Goal: Find specific page/section: Find specific page/section

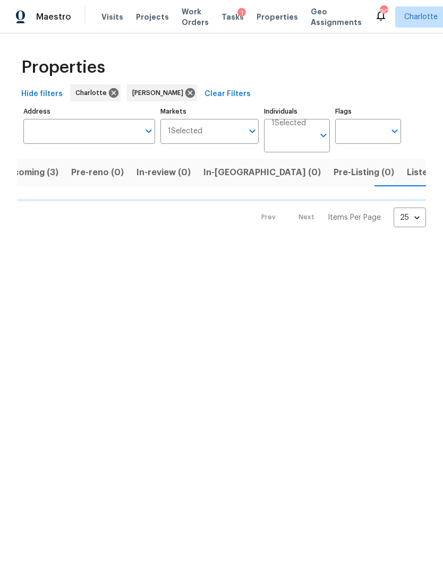
scroll to position [0, 23]
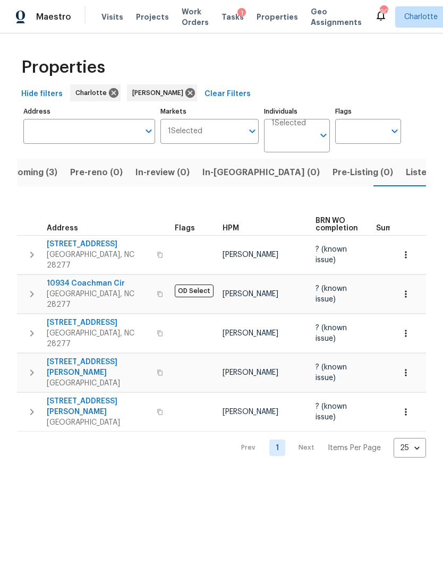
click at [239, 169] on span "In-reno (0)" at bounding box center [260, 172] width 117 height 15
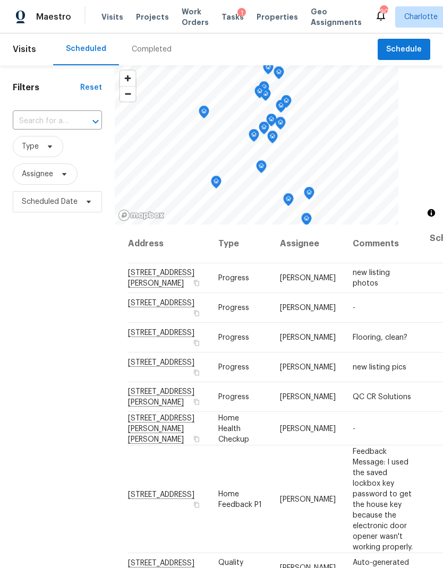
click at [192, 17] on span "Work Orders" at bounding box center [195, 16] width 27 height 21
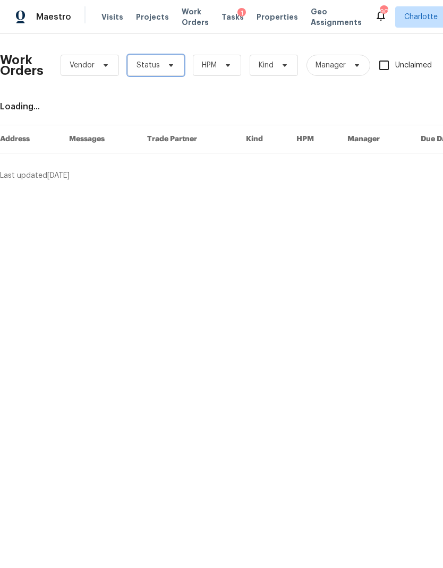
click at [158, 71] on span "Status" at bounding box center [155, 65] width 57 height 21
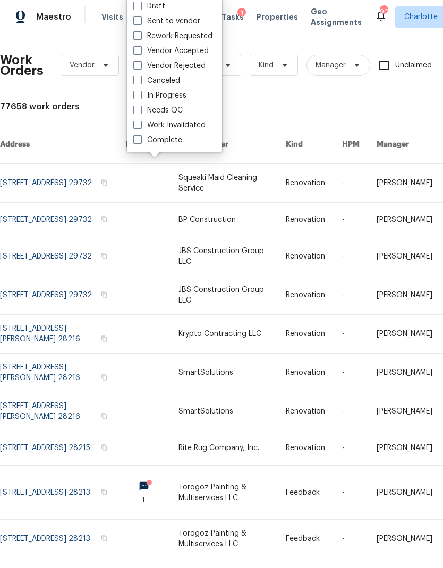
click at [179, 115] on label "Needs QC" at bounding box center [157, 110] width 49 height 11
click at [140, 112] on input "Needs QC" at bounding box center [136, 108] width 7 height 7
checkbox input "true"
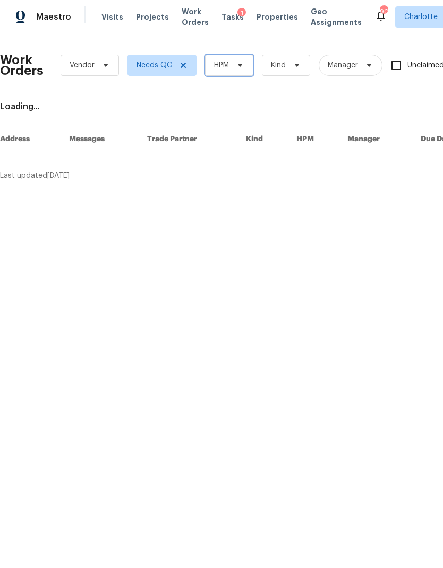
click at [240, 71] on span "HPM" at bounding box center [229, 65] width 48 height 21
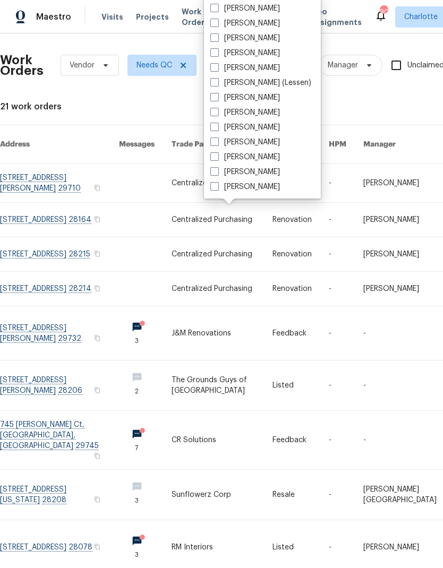
scroll to position [132, 0]
click at [255, 191] on label "[PERSON_NAME]" at bounding box center [245, 187] width 70 height 11
click at [217, 189] on input "[PERSON_NAME]" at bounding box center [213, 185] width 7 height 7
checkbox input "true"
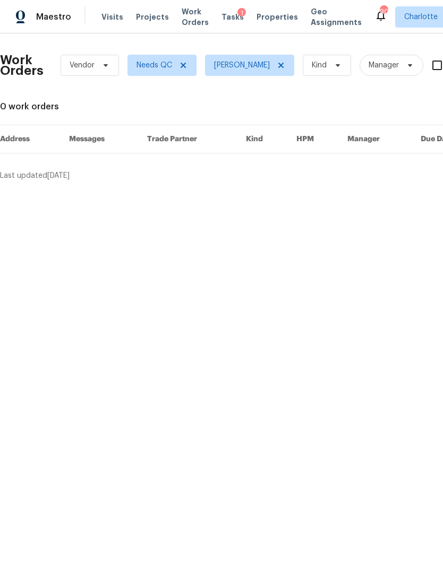
click at [56, 16] on span "Maestro" at bounding box center [53, 17] width 35 height 11
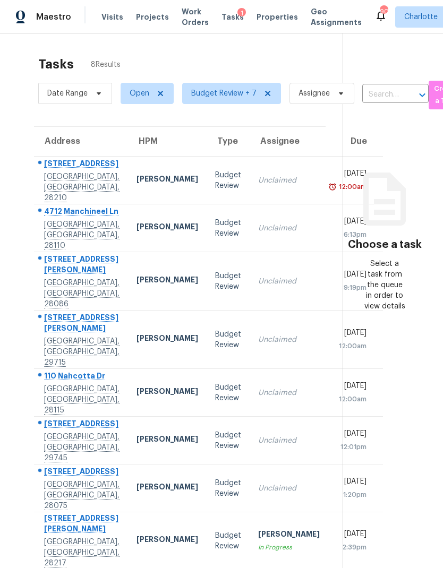
scroll to position [-1, 0]
